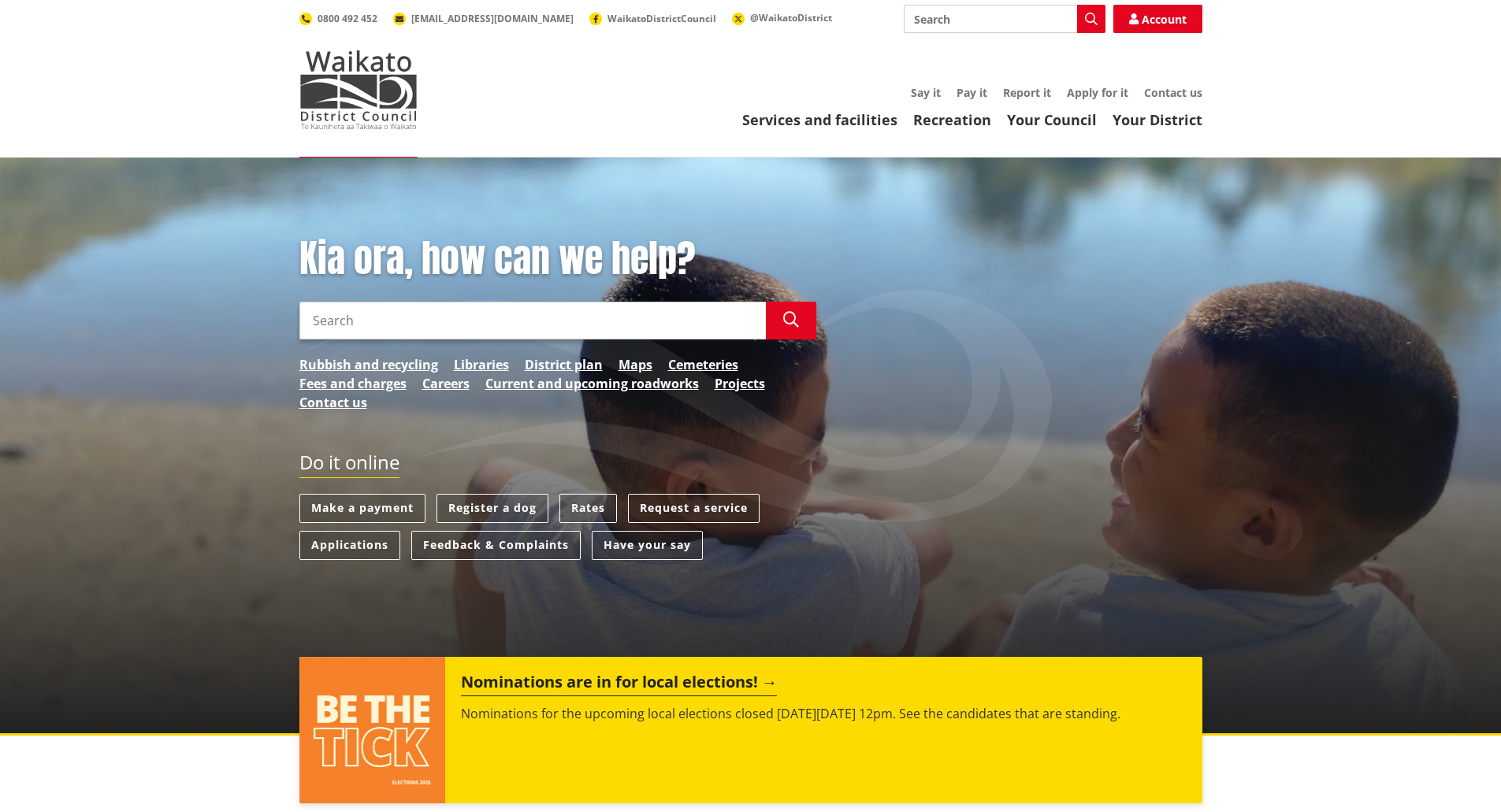
scroll to position [315, 0]
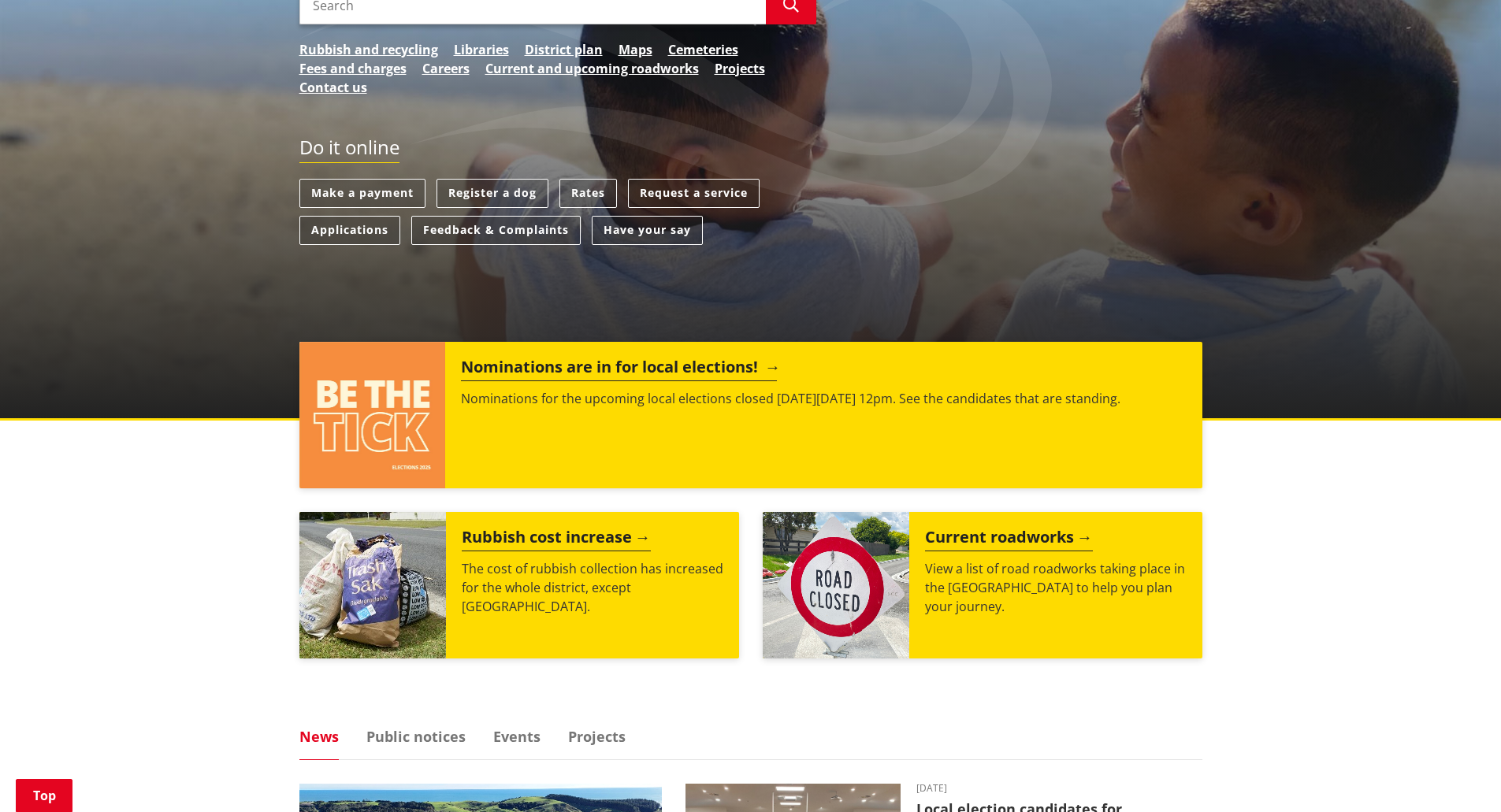
click at [645, 373] on h2 "Nominations are in for local elections!" at bounding box center [619, 370] width 316 height 23
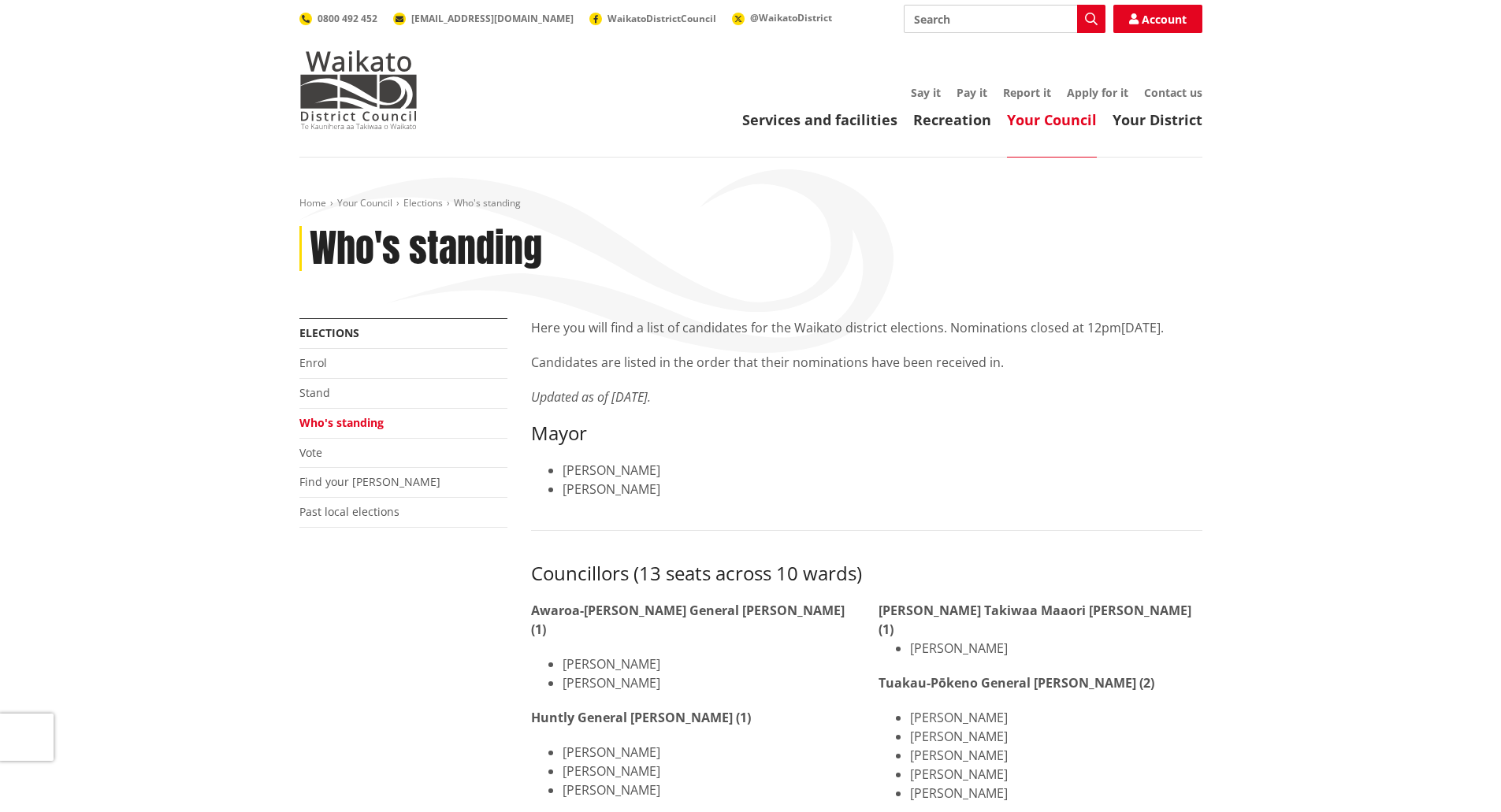
click at [370, 236] on h1 "Who's standing" at bounding box center [426, 248] width 233 height 46
click at [1017, 121] on link "Your Council" at bounding box center [1052, 120] width 90 height 19
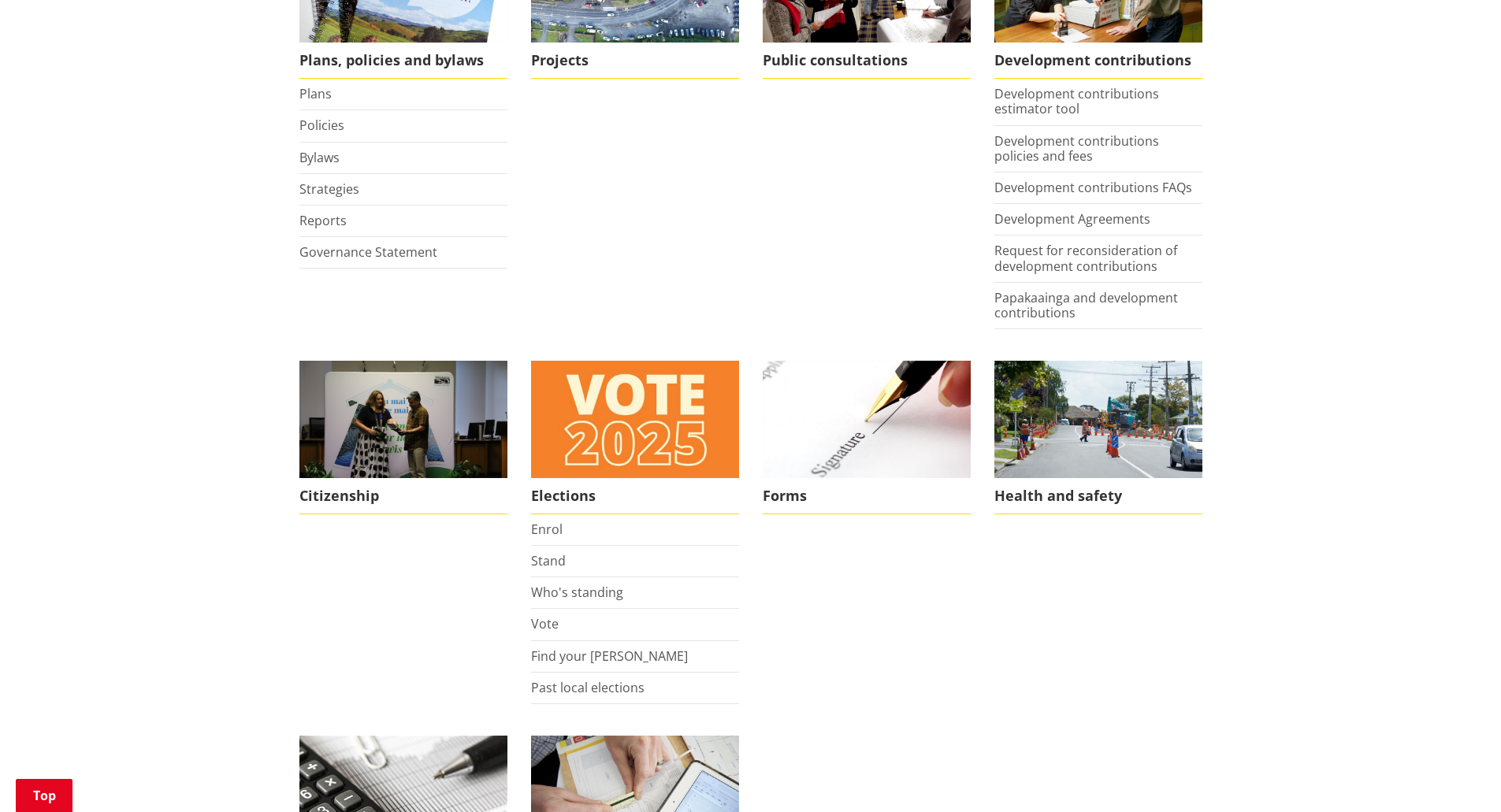
scroll to position [1024, 0]
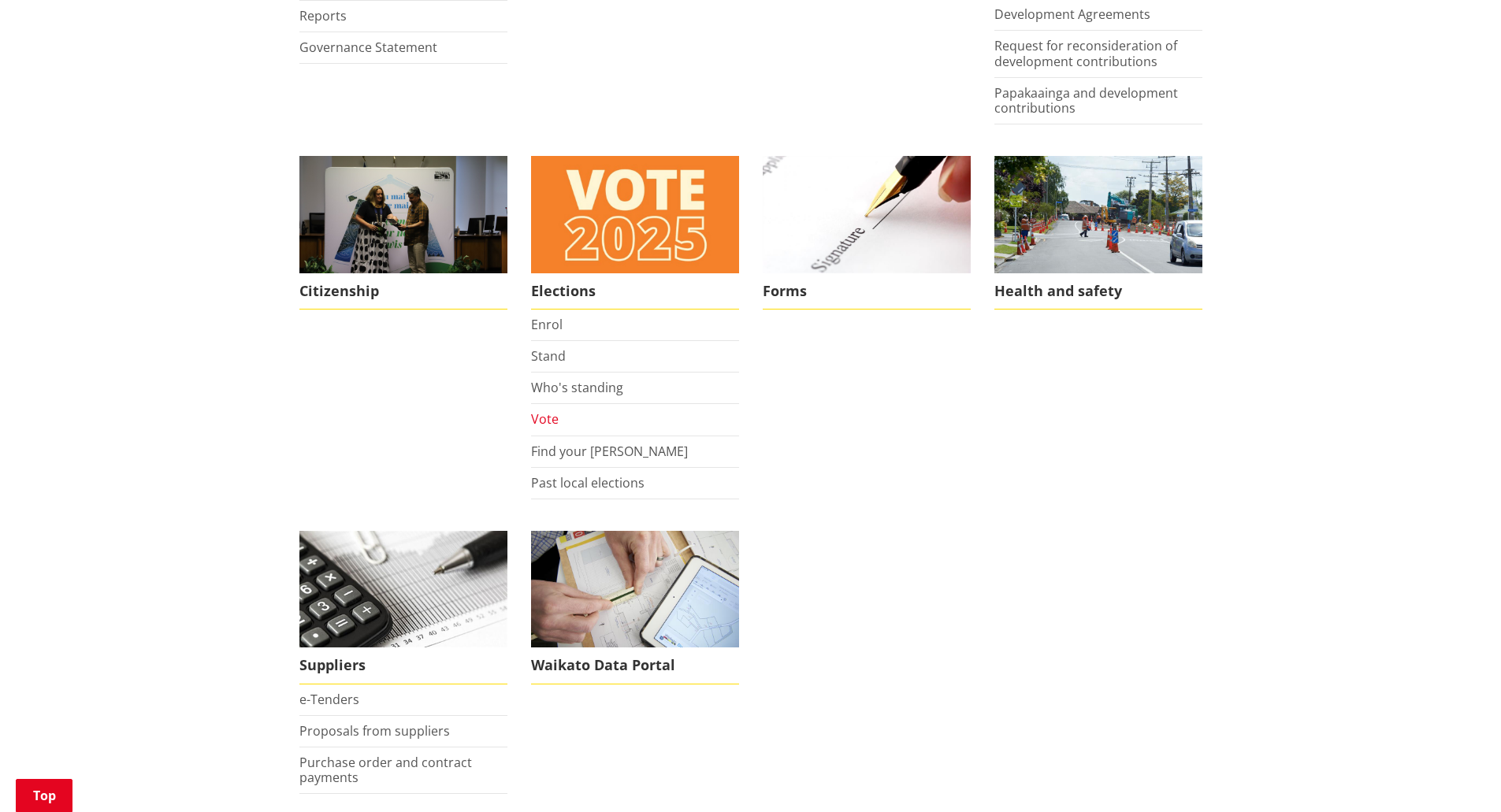
click at [548, 426] on link "Vote" at bounding box center [545, 419] width 28 height 18
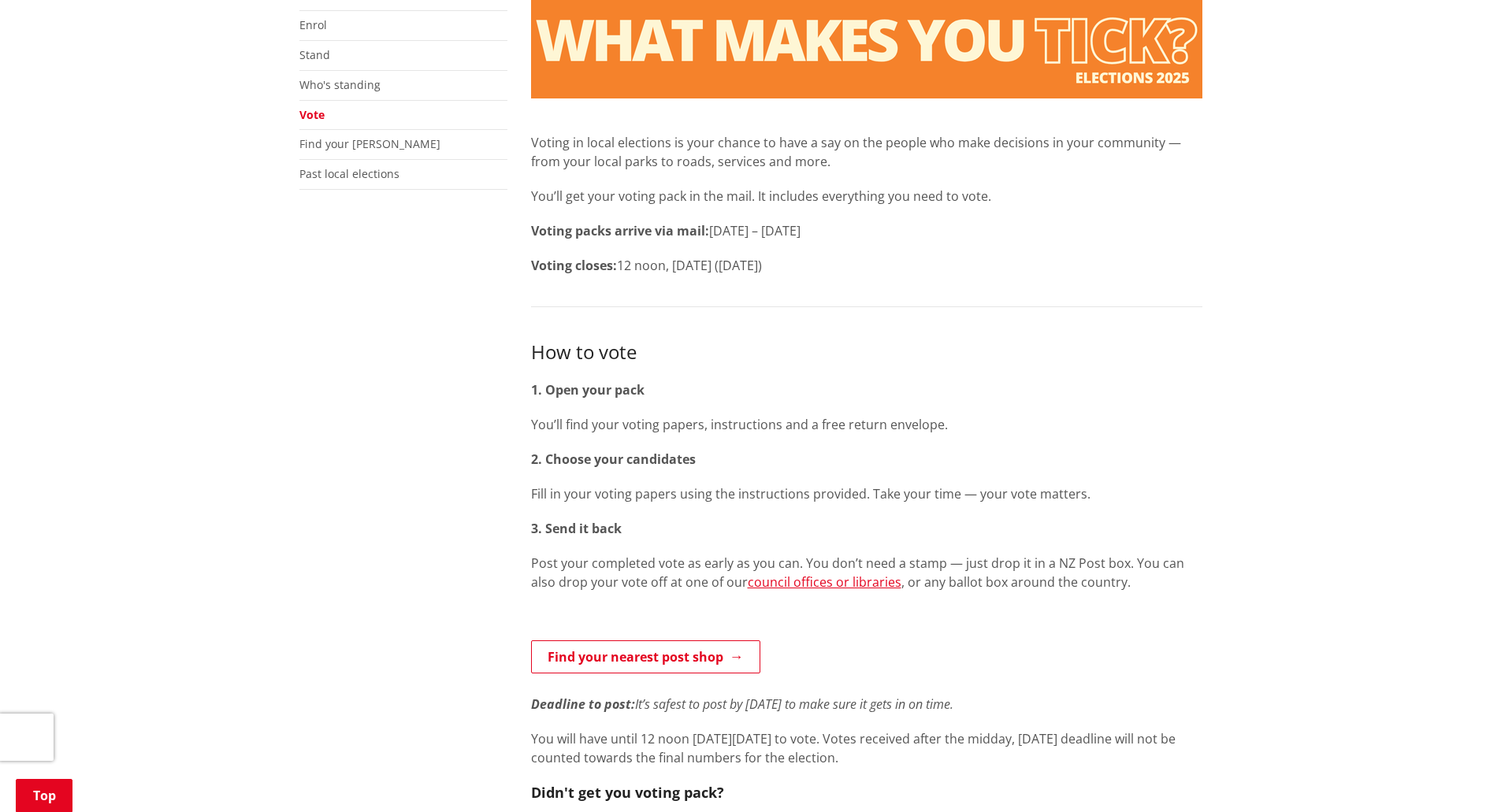
scroll to position [315, 0]
